Goal: Information Seeking & Learning: Learn about a topic

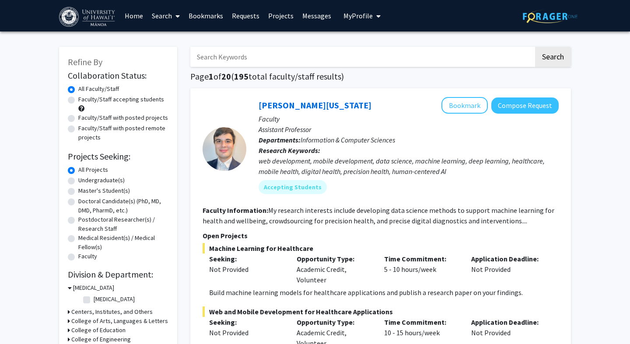
click at [351, 19] on span "My Profile" at bounding box center [357, 15] width 29 height 9
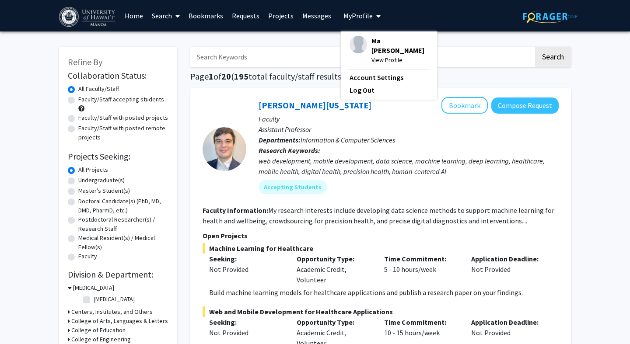
click at [351, 19] on span "My Profile" at bounding box center [357, 15] width 29 height 9
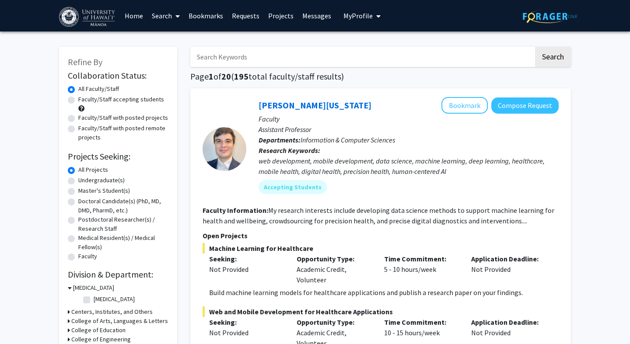
click at [136, 19] on link "Home" at bounding box center [133, 15] width 27 height 31
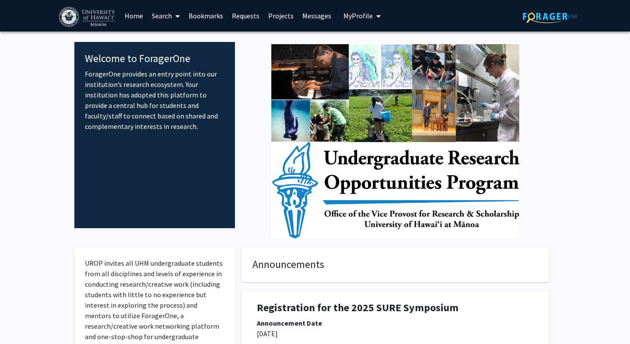
click at [277, 211] on img at bounding box center [395, 140] width 248 height 197
click at [162, 16] on link "Search" at bounding box center [165, 15] width 37 height 31
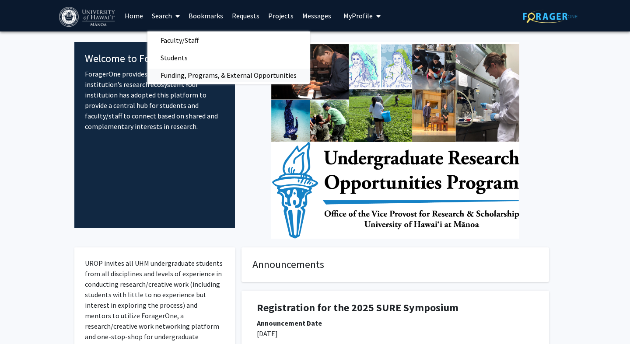
click at [170, 72] on span "Funding, Programs, & External Opportunities" at bounding box center [228, 74] width 162 height 17
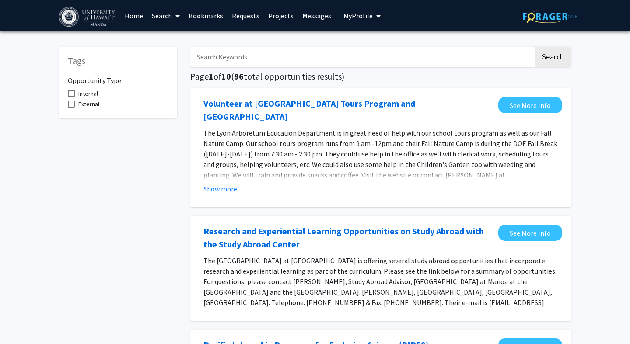
click at [176, 18] on icon at bounding box center [177, 16] width 4 height 7
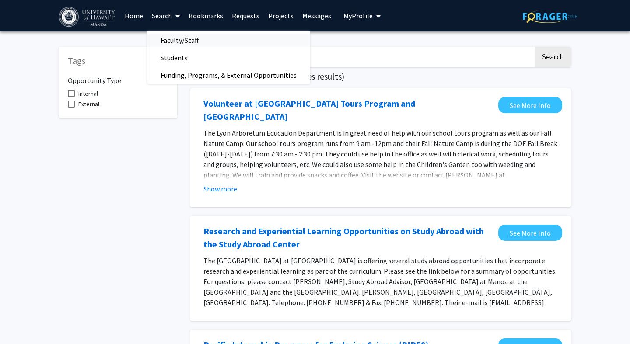
click at [187, 42] on span "Faculty/Staff" at bounding box center [179, 39] width 64 height 17
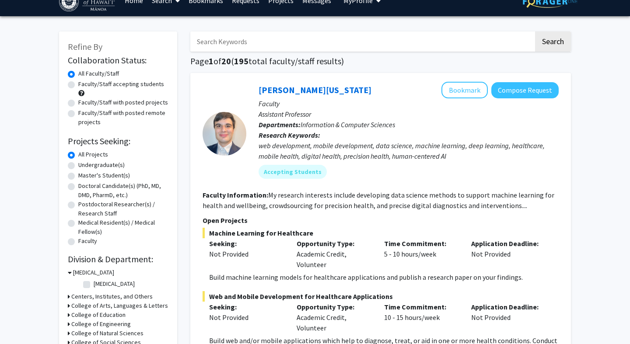
scroll to position [19, 0]
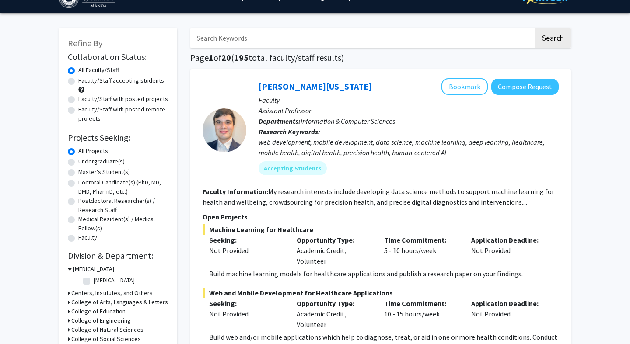
click at [110, 99] on label "Faculty/Staff with posted projects" at bounding box center [123, 98] width 90 height 9
click at [84, 99] on input "Faculty/Staff with posted projects" at bounding box center [81, 97] width 6 height 6
radio input "true"
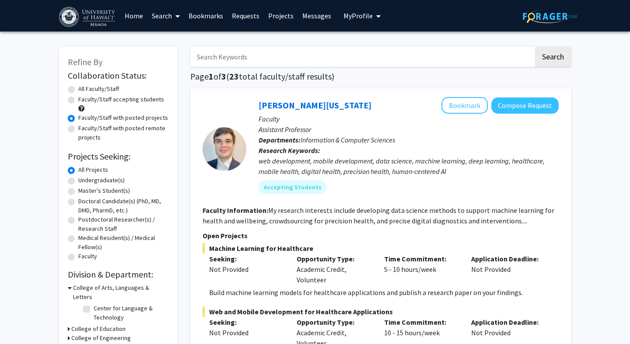
click at [73, 104] on div "Faculty/Staff accepting students" at bounding box center [118, 104] width 101 height 18
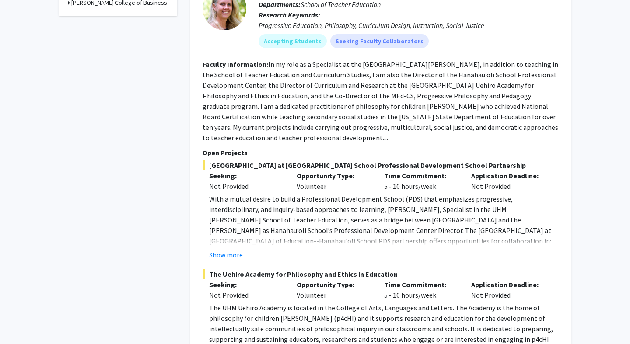
scroll to position [493, 0]
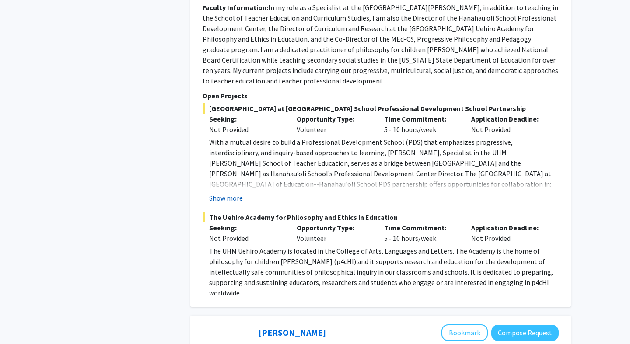
click at [222, 199] on button "Show more" at bounding box center [226, 198] width 34 height 10
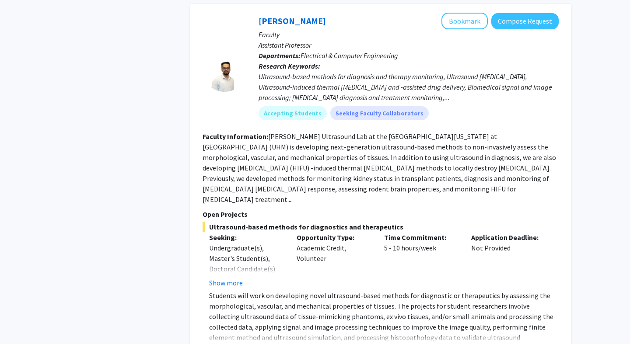
scroll to position [2809, 0]
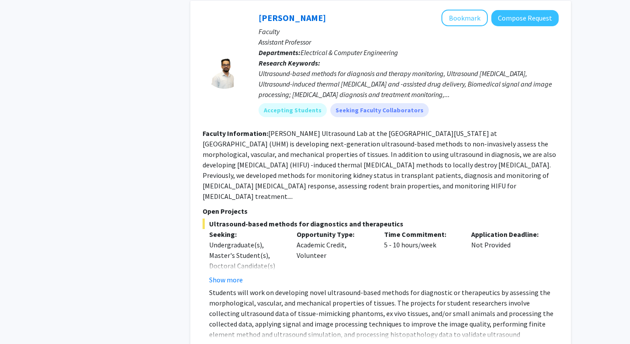
click at [225, 343] on button "Show more" at bounding box center [226, 348] width 34 height 10
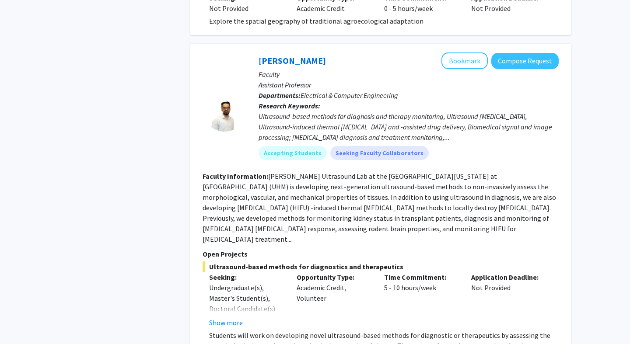
scroll to position [2756, 0]
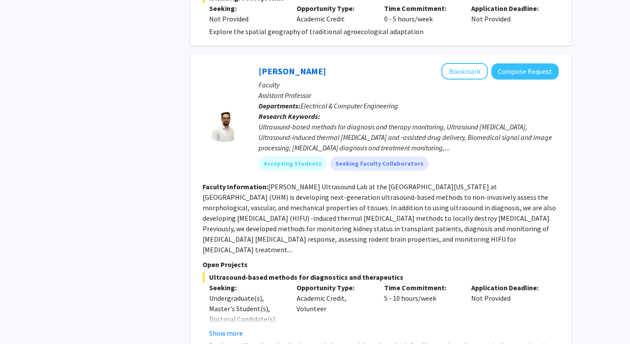
click at [263, 122] on div "Ultrasound-based methods for diagnosis and therapy monitoring, Ultrasound [MEDI…" at bounding box center [409, 137] width 300 height 31
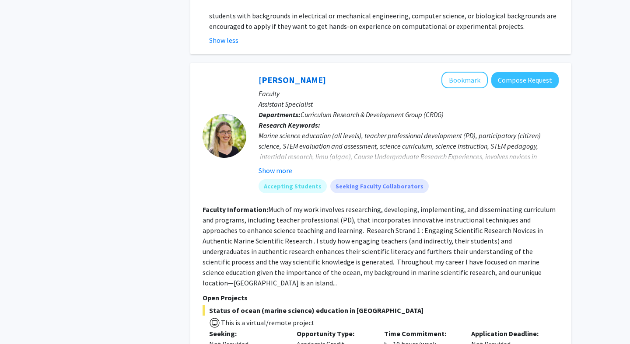
scroll to position [3179, 0]
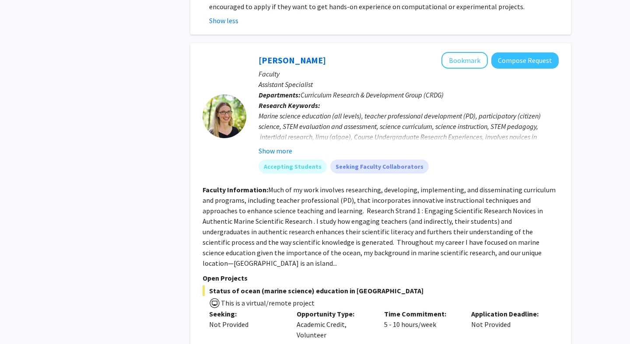
click at [271, 185] on fg-read-more "Much of my work involves researching, developing, implementing, and disseminati…" at bounding box center [379, 226] width 353 height 82
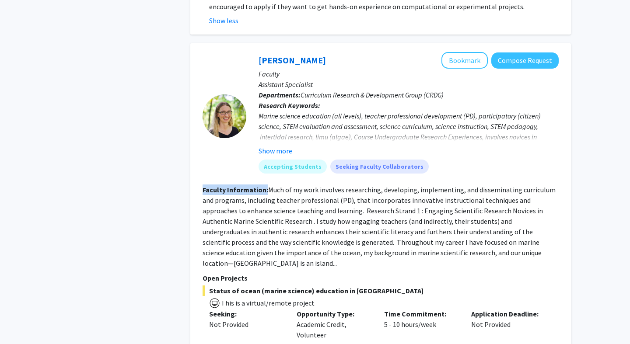
click at [271, 185] on fg-read-more "Much of my work involves researching, developing, implementing, and disseminati…" at bounding box center [379, 226] width 353 height 82
click at [213, 185] on fg-read-more "Much of my work involves researching, developing, implementing, and disseminati…" at bounding box center [379, 226] width 353 height 82
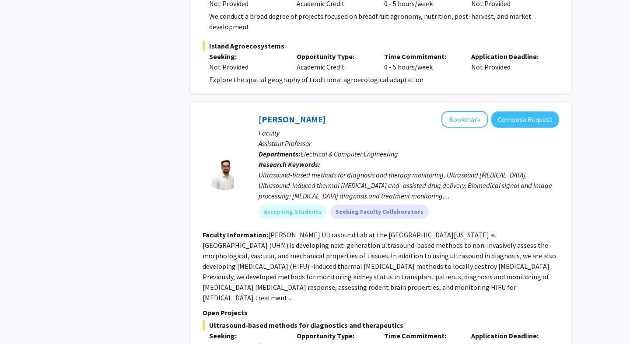
scroll to position [2704, 0]
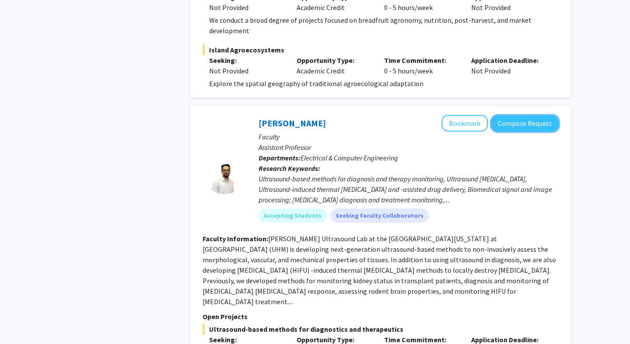
drag, startPoint x: 517, startPoint y: 71, endPoint x: 536, endPoint y: 39, distance: 37.4
click at [536, 38] on div "[PERSON_NAME][US_STATE] Bookmark Compose Request Faculty Assistant Professor De…" at bounding box center [380, 287] width 381 height 5807
click at [478, 115] on button "Bookmark" at bounding box center [464, 123] width 46 height 17
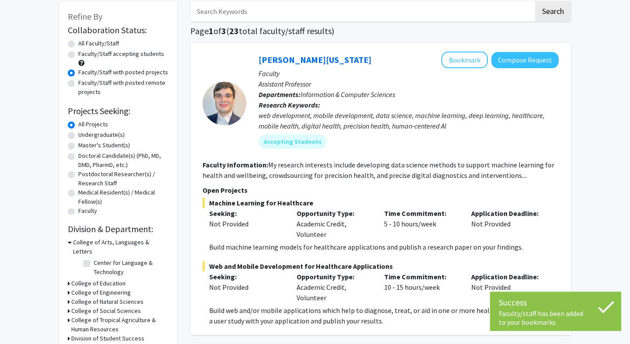
scroll to position [0, 0]
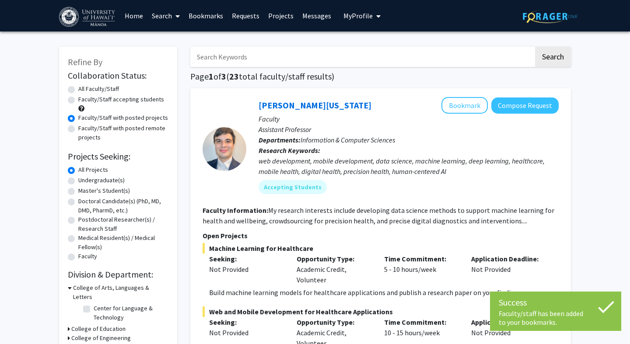
click at [210, 17] on link "Bookmarks" at bounding box center [205, 15] width 43 height 31
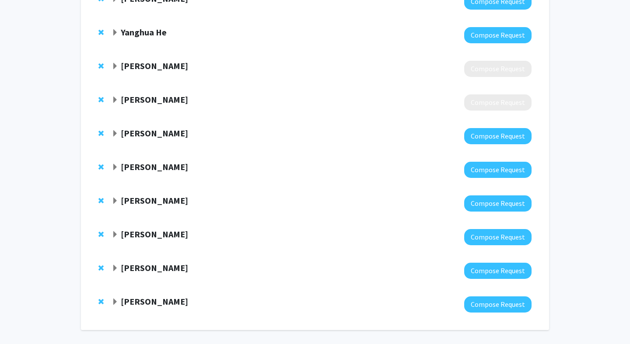
scroll to position [89, 0]
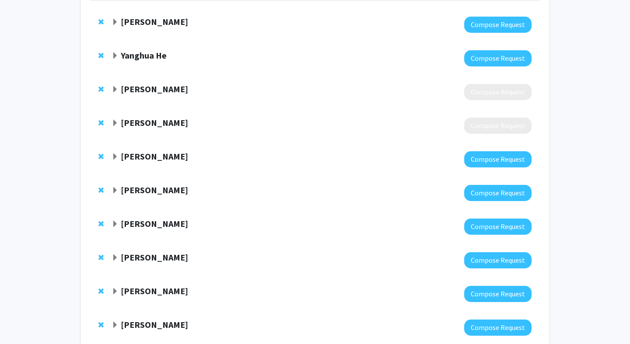
click at [101, 120] on span "Remove Pratibha Nerurkar from bookmarks" at bounding box center [100, 122] width 5 height 7
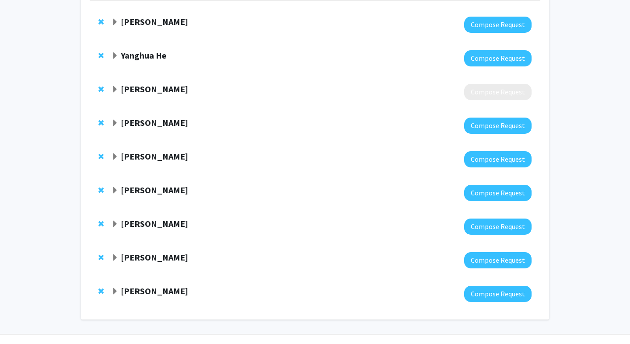
click at [101, 120] on span "Remove Paris Stowers from bookmarks" at bounding box center [100, 122] width 5 height 7
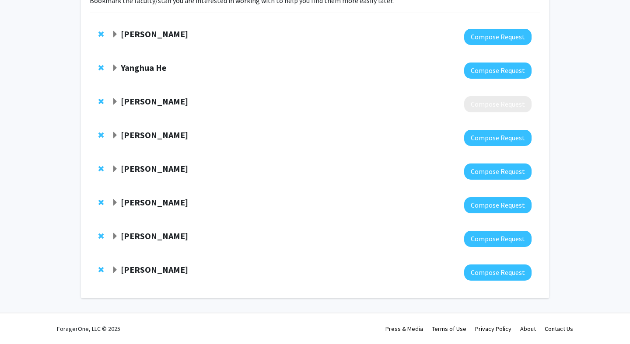
click at [101, 120] on div "[PERSON_NAME] Compose Request" at bounding box center [315, 104] width 451 height 34
click at [100, 33] on span "Remove Michael Norris from bookmarks" at bounding box center [100, 34] width 5 height 7
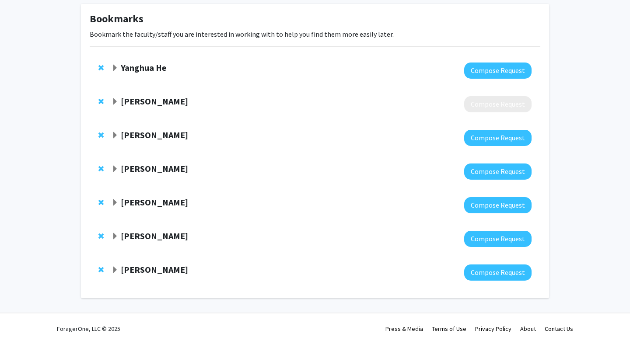
click at [101, 63] on div at bounding box center [102, 68] width 9 height 10
click at [103, 236] on span "Remove Corrie Miller from bookmarks" at bounding box center [100, 236] width 5 height 7
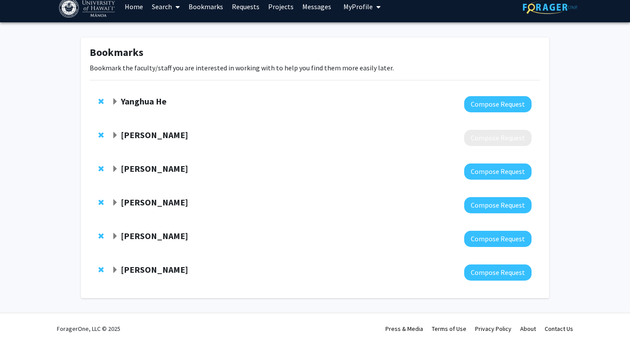
click at [103, 236] on span "Remove Joerg Graf from bookmarks" at bounding box center [100, 236] width 5 height 7
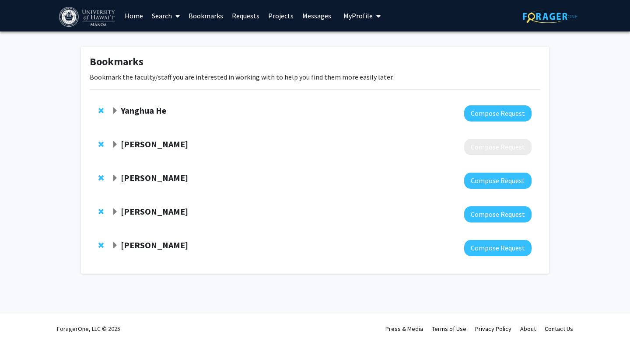
click at [103, 236] on div "[PERSON_NAME] Compose Request" at bounding box center [315, 248] width 451 height 34
click at [101, 211] on span "Remove Jangsoon Lee from bookmarks" at bounding box center [100, 211] width 5 height 7
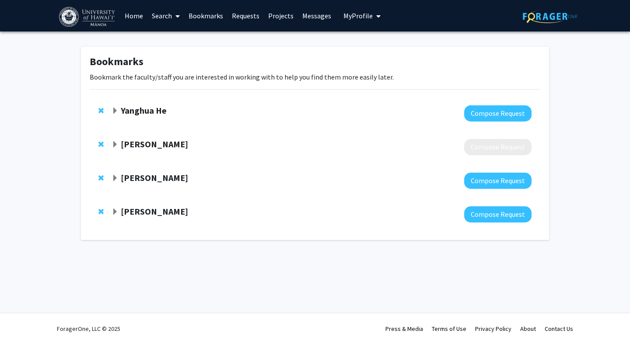
click at [101, 178] on span "Remove Yiqiang Zhang from bookmarks" at bounding box center [100, 178] width 5 height 7
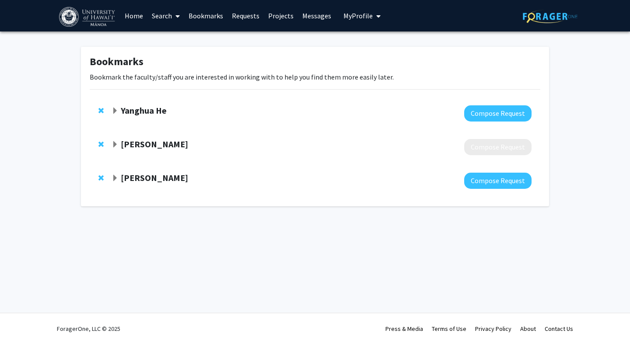
click at [101, 143] on span "Remove Monica Esquivel from bookmarks" at bounding box center [100, 144] width 5 height 7
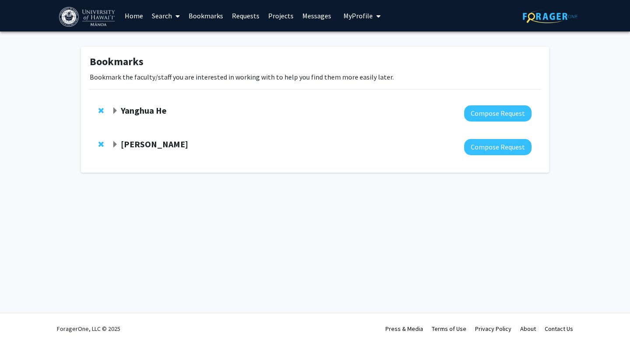
click at [101, 110] on span "Remove Yanghua He from bookmarks" at bounding box center [100, 110] width 5 height 7
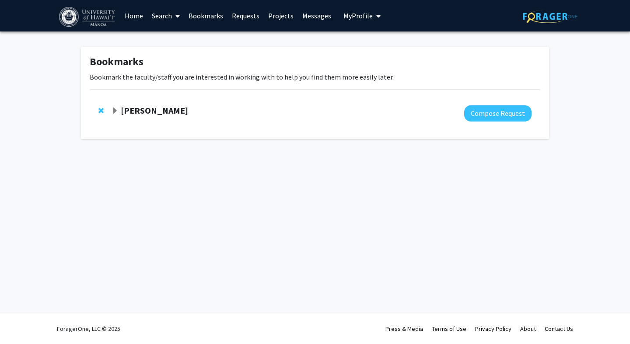
click at [160, 15] on link "Search" at bounding box center [165, 15] width 37 height 31
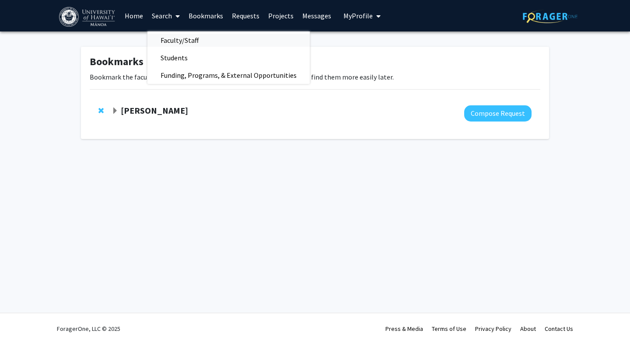
click at [172, 35] on span "Faculty/Staff" at bounding box center [179, 39] width 64 height 17
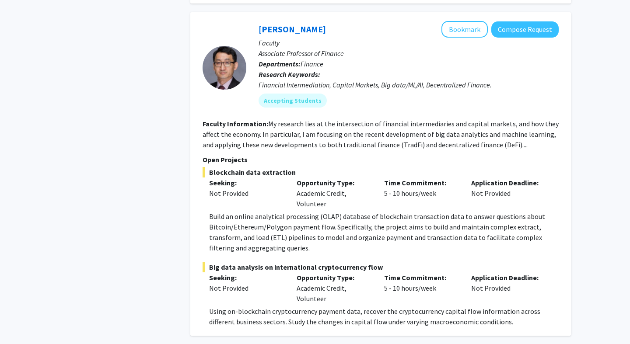
scroll to position [5239, 0]
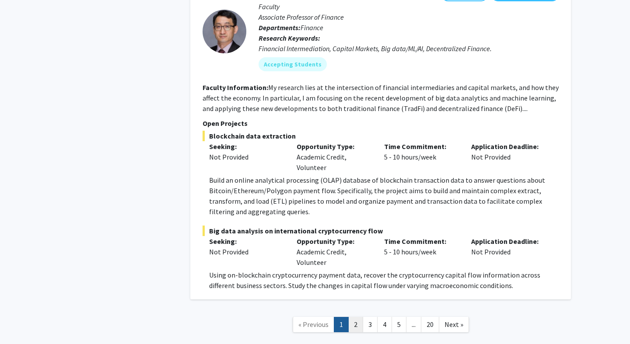
click at [355, 317] on link "2" at bounding box center [355, 324] width 15 height 15
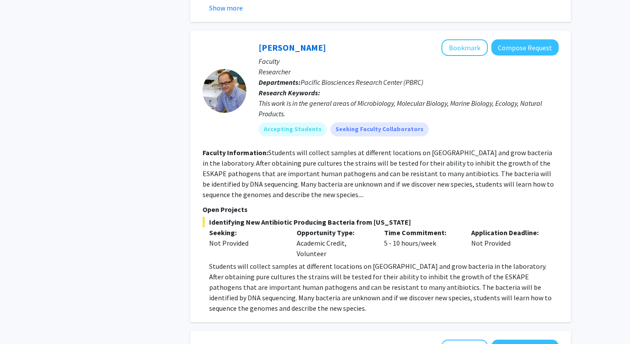
scroll to position [713, 0]
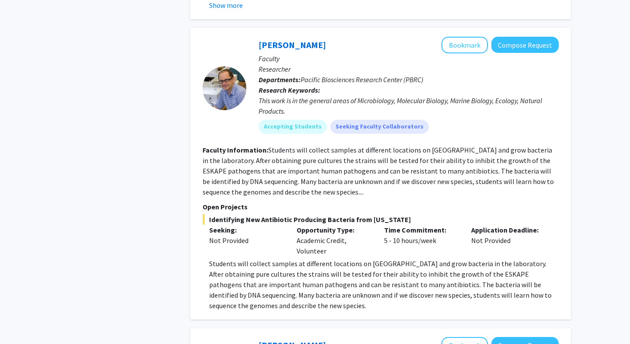
click at [333, 171] on fg-read-more "Students will collect samples at different locations on [GEOGRAPHIC_DATA] and g…" at bounding box center [378, 171] width 351 height 51
click at [333, 165] on fg-read-more "Students will collect samples at different locations on [GEOGRAPHIC_DATA] and g…" at bounding box center [378, 171] width 351 height 51
click at [324, 259] on p "Students will collect samples at different locations on [GEOGRAPHIC_DATA] and g…" at bounding box center [383, 285] width 349 height 52
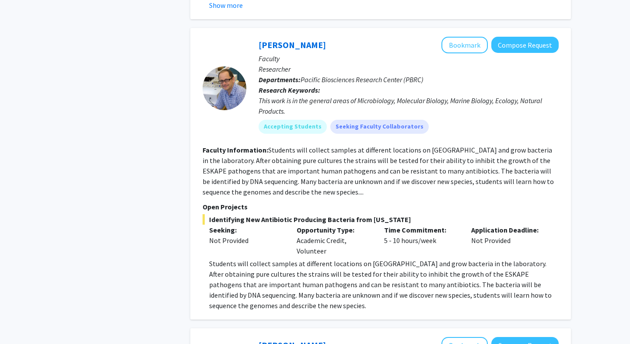
click at [324, 259] on p "Students will collect samples at different locations on [GEOGRAPHIC_DATA] and g…" at bounding box center [383, 285] width 349 height 52
click at [321, 263] on p "Students will collect samples at different locations on [GEOGRAPHIC_DATA] and g…" at bounding box center [383, 285] width 349 height 52
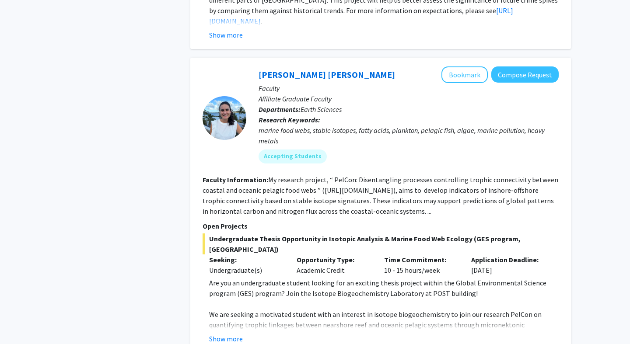
scroll to position [2726, 0]
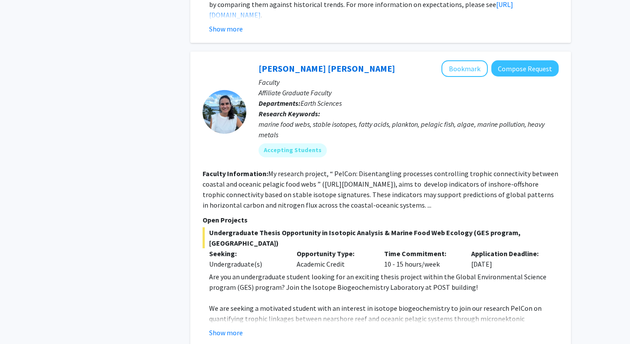
click at [328, 169] on fg-read-more "My research project, “ PelCon: Disentangling processes controlling trophic conn…" at bounding box center [381, 189] width 356 height 40
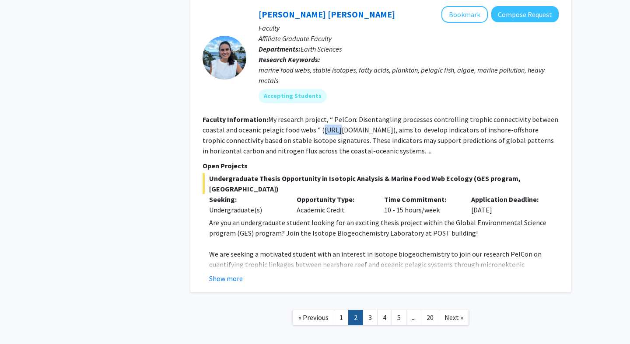
scroll to position [2784, 0]
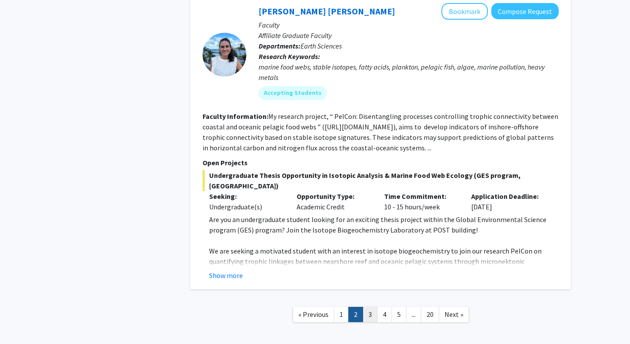
click at [365, 307] on link "3" at bounding box center [370, 314] width 15 height 15
